Goal: Information Seeking & Learning: Find contact information

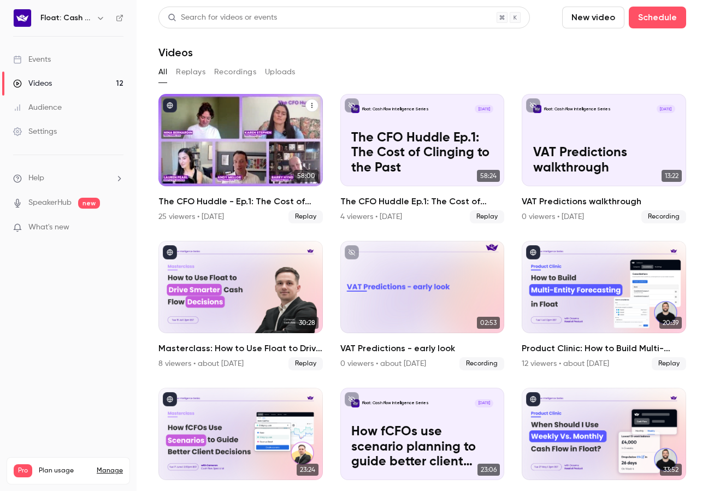
click at [206, 164] on div "The CFO Huddle - Ep.1: The Cost of Clinging to the Past" at bounding box center [240, 140] width 164 height 92
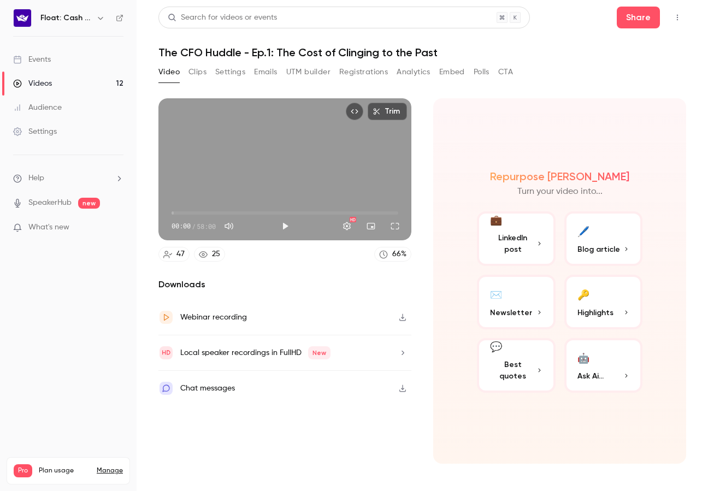
click at [358, 75] on button "Registrations" at bounding box center [363, 71] width 49 height 17
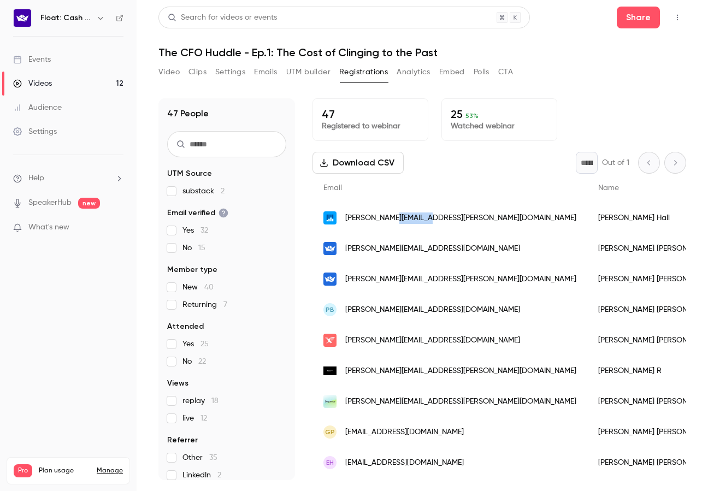
copy span "[DOMAIN_NAME]"
drag, startPoint x: 443, startPoint y: 216, endPoint x: 392, endPoint y: 220, distance: 52.1
click at [392, 220] on div "[PERSON_NAME][EMAIL_ADDRESS][PERSON_NAME][DOMAIN_NAME]" at bounding box center [449, 218] width 275 height 31
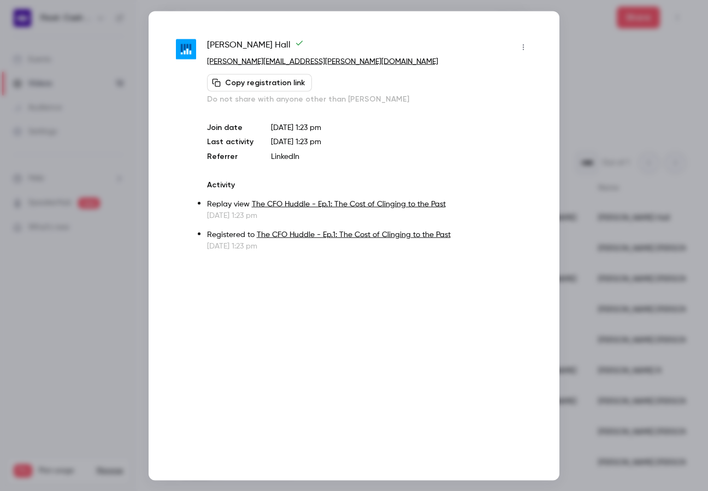
click at [103, 281] on div at bounding box center [354, 245] width 708 height 491
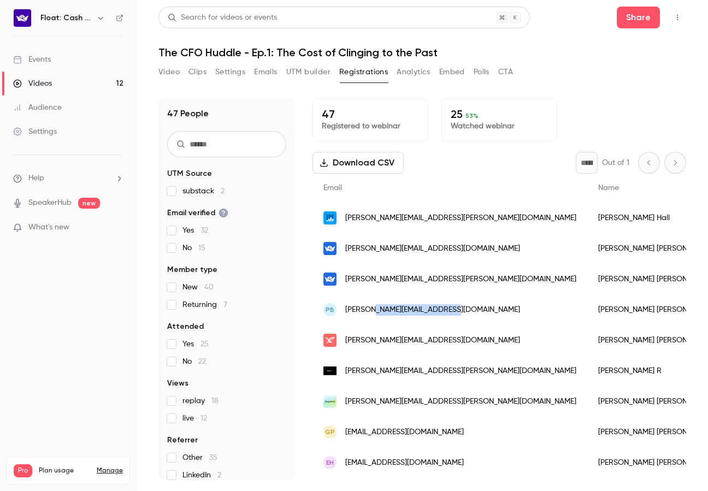
drag, startPoint x: 461, startPoint y: 311, endPoint x: 375, endPoint y: 313, distance: 86.3
click at [375, 313] on div "PB [PERSON_NAME][EMAIL_ADDRESS][DOMAIN_NAME]" at bounding box center [449, 309] width 275 height 31
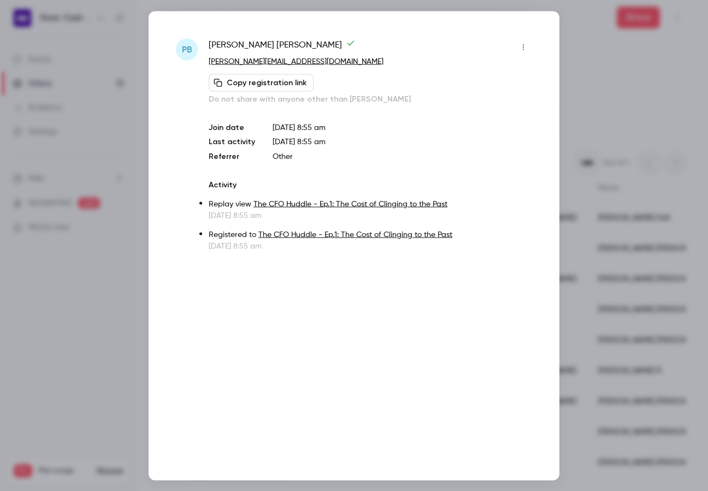
click at [593, 82] on div at bounding box center [354, 245] width 708 height 491
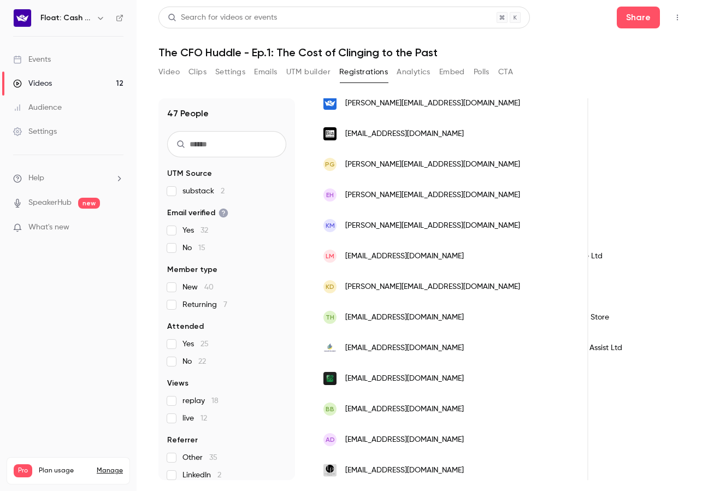
scroll to position [451, 0]
copy span "[DOMAIN_NAME]"
drag, startPoint x: 461, startPoint y: 351, endPoint x: 365, endPoint y: 352, distance: 96.7
click at [365, 352] on div "[EMAIL_ADDRESS][DOMAIN_NAME]" at bounding box center [450, 348] width 276 height 31
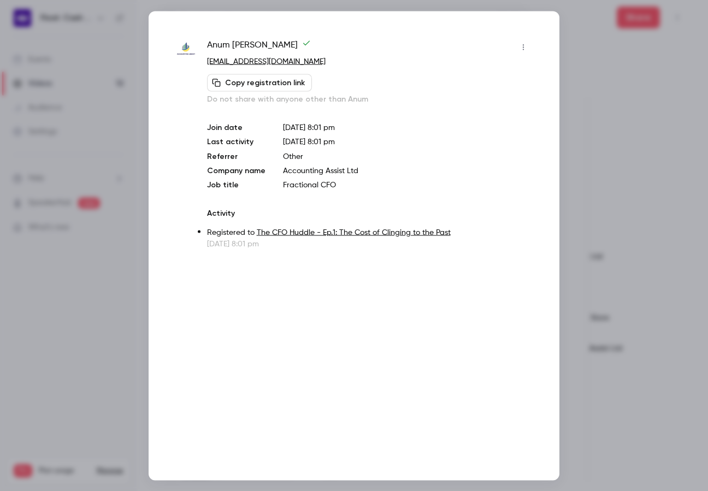
click at [106, 321] on div at bounding box center [354, 245] width 708 height 491
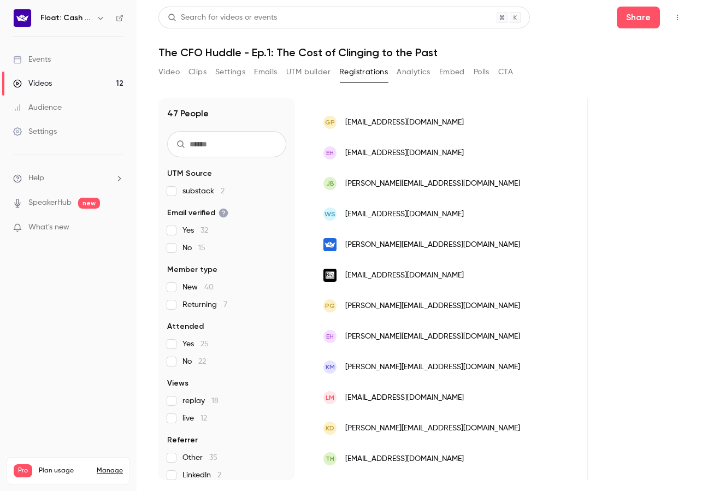
scroll to position [0, 0]
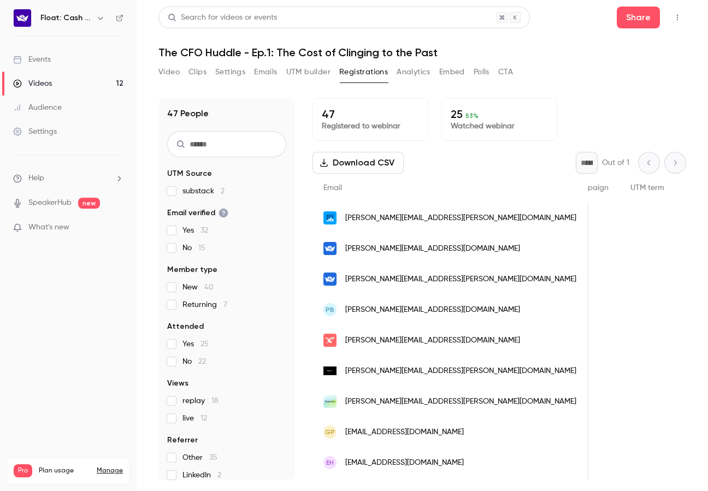
click at [497, 119] on p "25 53 %" at bounding box center [499, 114] width 97 height 13
click at [467, 112] on span "53 %" at bounding box center [471, 116] width 13 height 8
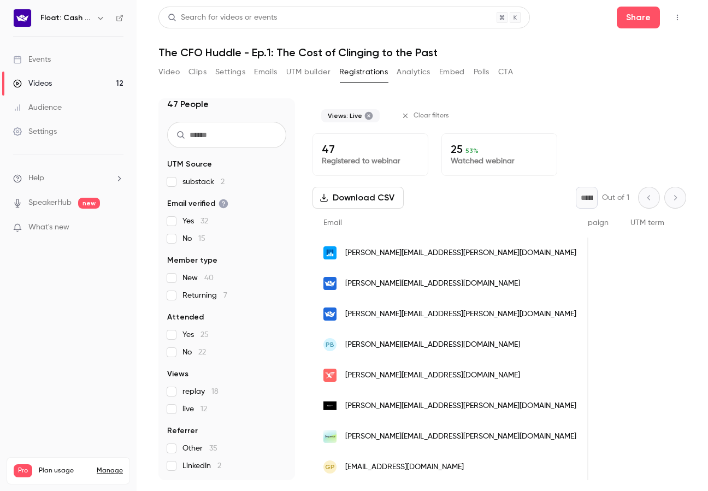
scroll to position [0, 743]
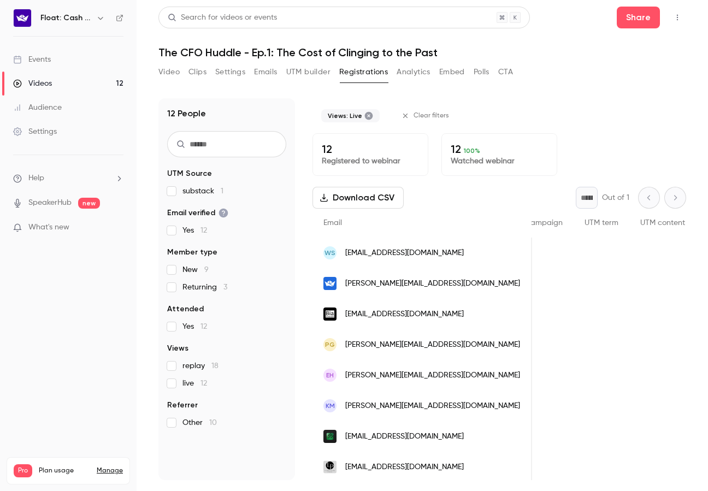
click at [171, 390] on section "UTM Source substack 1 Email verified Yes 12 Member type New 9 Returning 3 Atten…" at bounding box center [226, 298] width 119 height 260
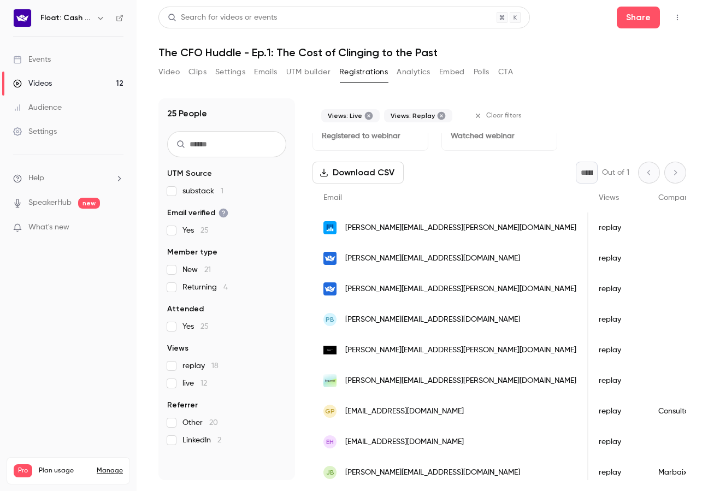
scroll to position [0, 0]
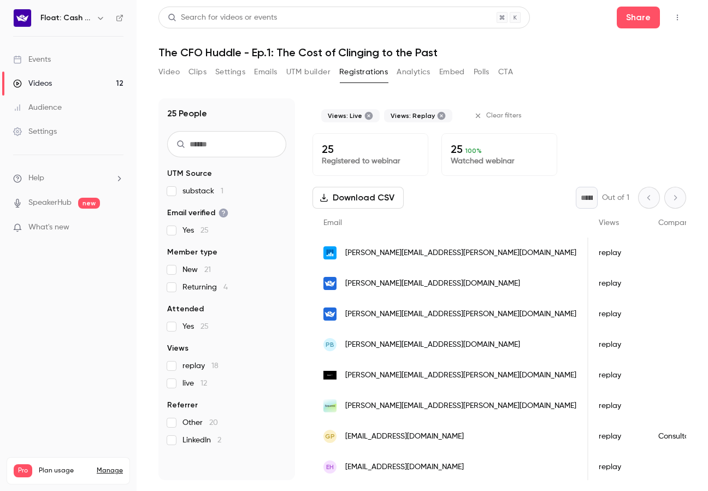
click at [368, 116] on icon at bounding box center [368, 115] width 9 height 9
click at [376, 114] on icon at bounding box center [379, 116] width 8 height 8
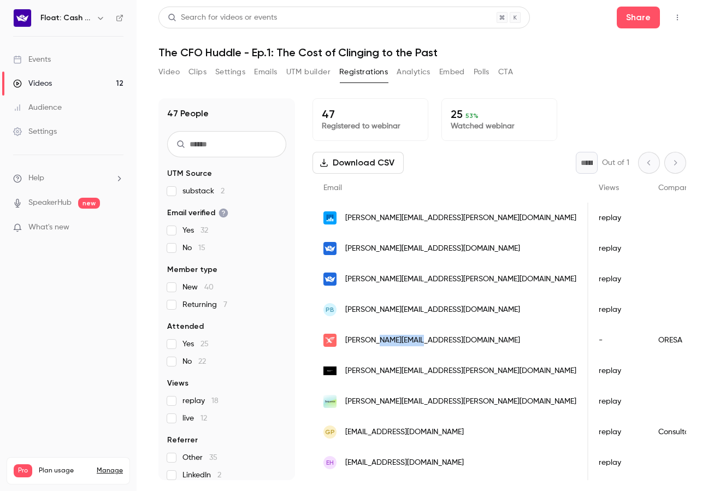
copy span "[DOMAIN_NAME]"
drag, startPoint x: 432, startPoint y: 339, endPoint x: 377, endPoint y: 340, distance: 55.2
click at [377, 340] on div "[PERSON_NAME][EMAIL_ADDRESS][DOMAIN_NAME]" at bounding box center [450, 340] width 276 height 31
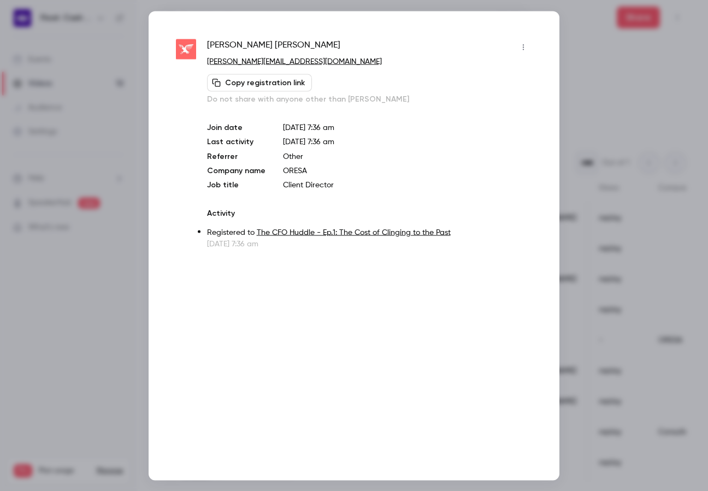
click at [78, 312] on div at bounding box center [354, 245] width 708 height 491
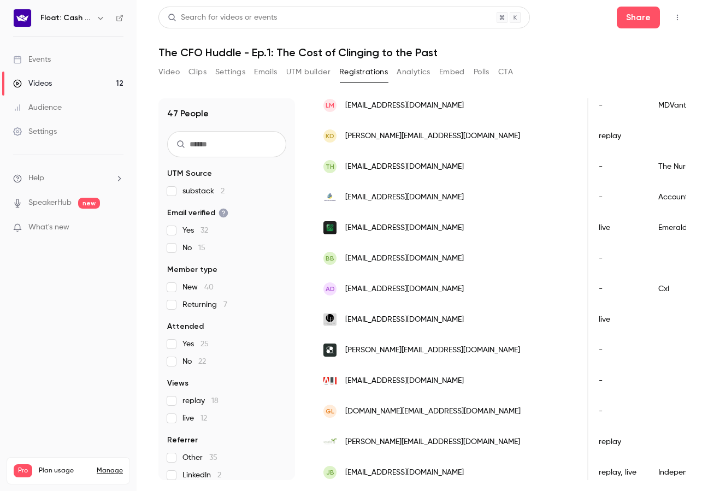
scroll to position [621, 0]
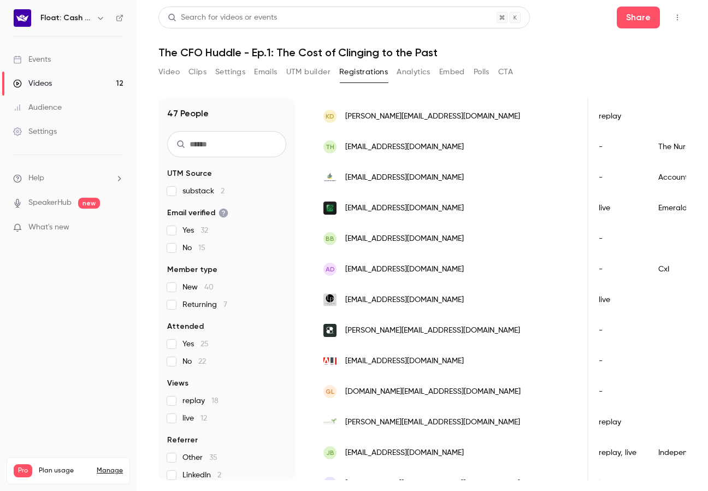
click at [432, 206] on div "[EMAIL_ADDRESS][DOMAIN_NAME]" at bounding box center [450, 208] width 276 height 31
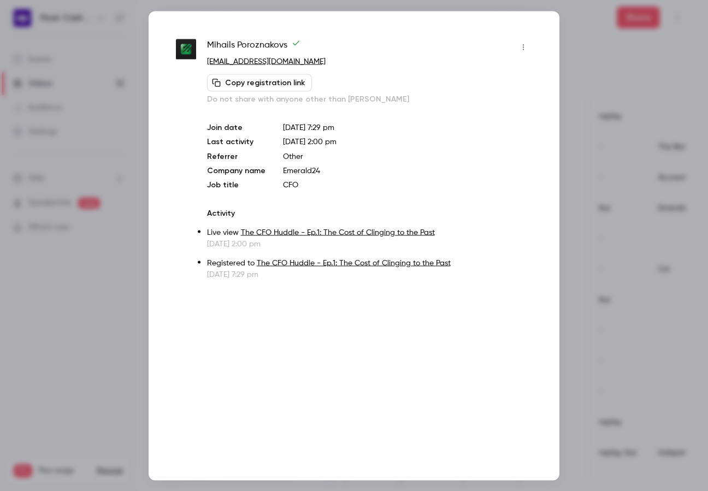
click at [124, 145] on div at bounding box center [354, 245] width 708 height 491
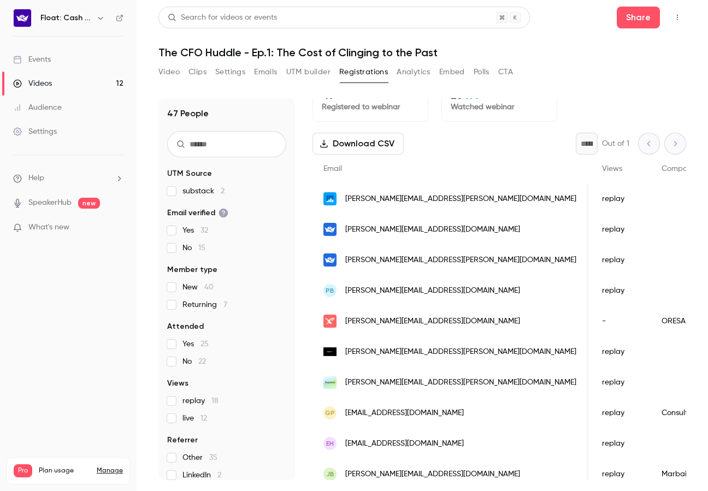
scroll to position [0, 0]
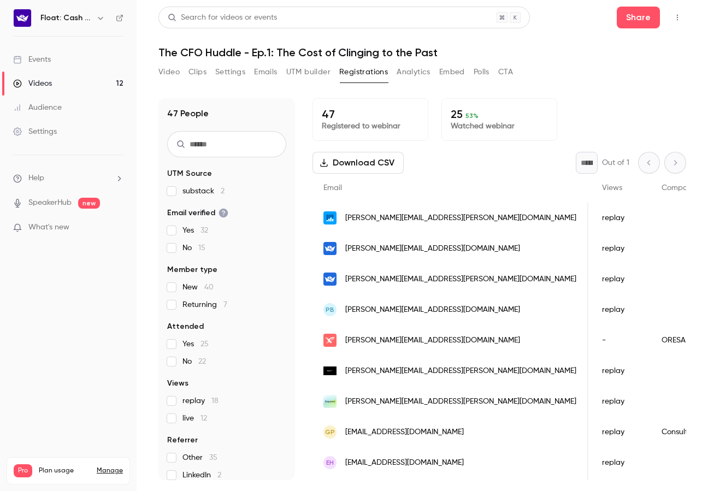
click at [72, 84] on link "Videos 12" at bounding box center [68, 84] width 137 height 24
